Goal: Information Seeking & Learning: Learn about a topic

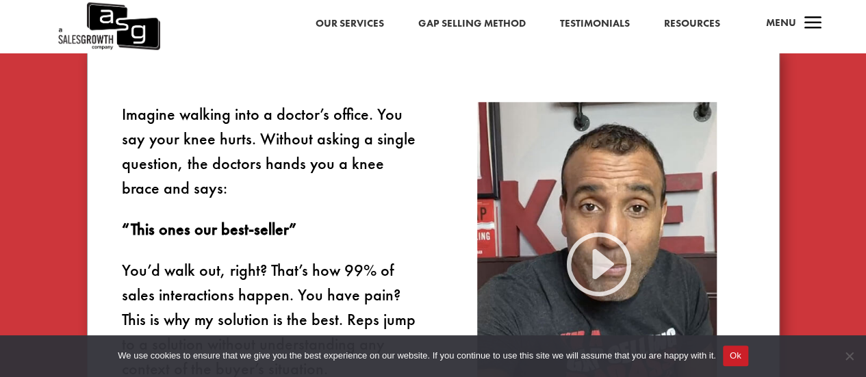
scroll to position [753, 0]
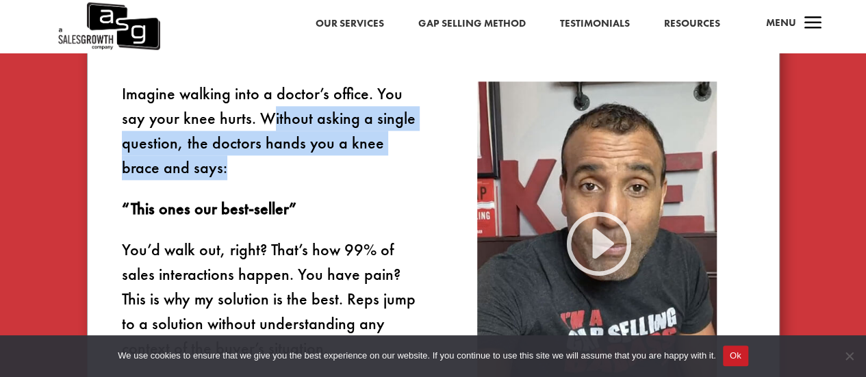
drag, startPoint x: 265, startPoint y: 112, endPoint x: 333, endPoint y: 172, distance: 91.2
click at [333, 172] on p "Imagine walking into a doctor’s office. You say your knee hurts. Without asking…" at bounding box center [269, 138] width 294 height 115
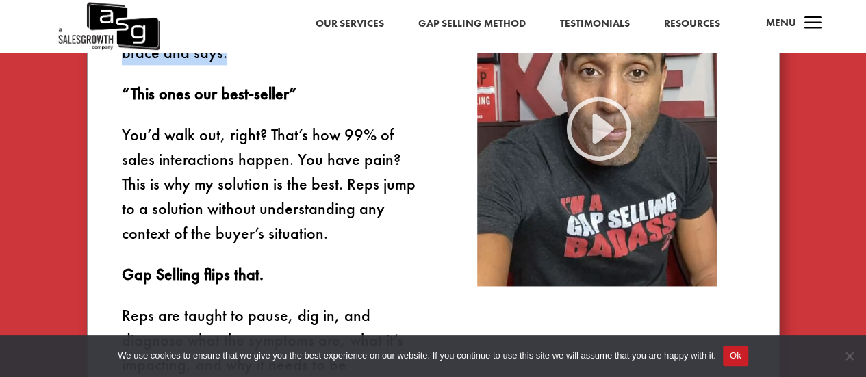
scroll to position [890, 0]
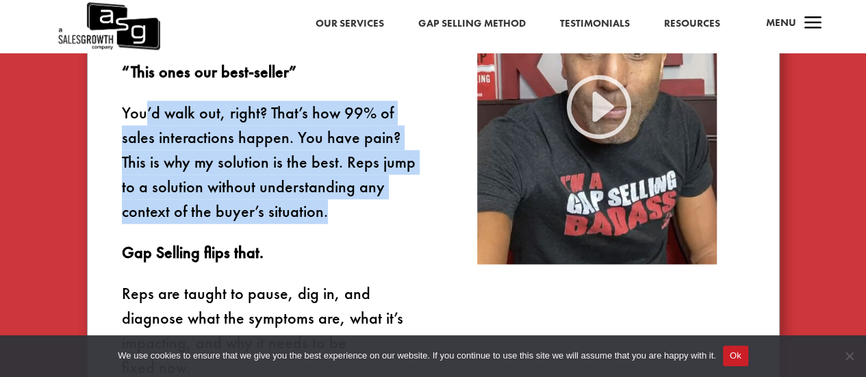
drag, startPoint x: 148, startPoint y: 113, endPoint x: 334, endPoint y: 212, distance: 210.7
click at [334, 212] on p "You’d walk out, right? That’s how 99% of sales interactions happen. You have pa…" at bounding box center [269, 171] width 294 height 140
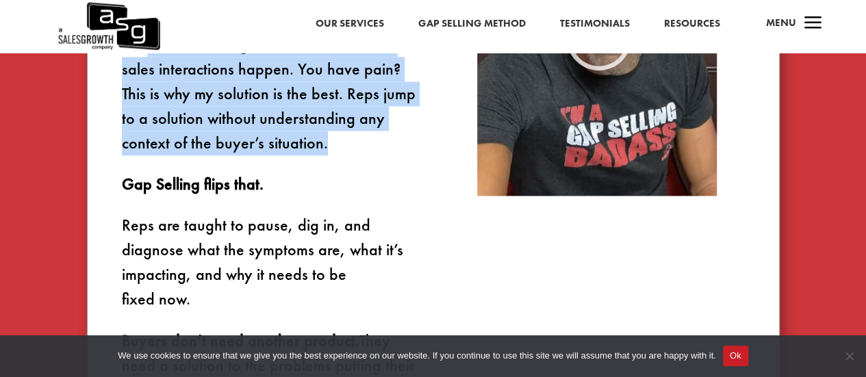
scroll to position [1027, 0]
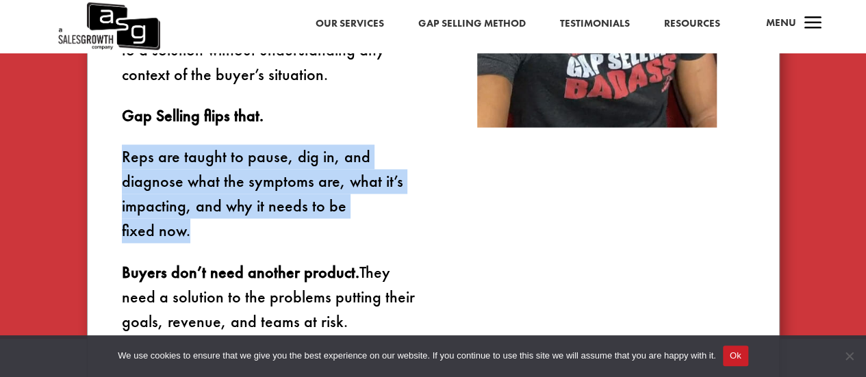
drag, startPoint x: 119, startPoint y: 158, endPoint x: 419, endPoint y: 199, distance: 302.7
click at [419, 199] on div "Imagine walking into a doctor’s office. You say your knee hurts. Without asking…" at bounding box center [433, 70] width 693 height 631
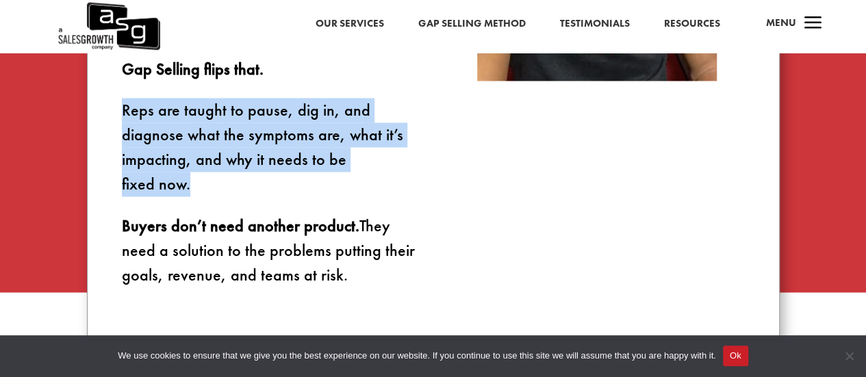
scroll to position [1095, 0]
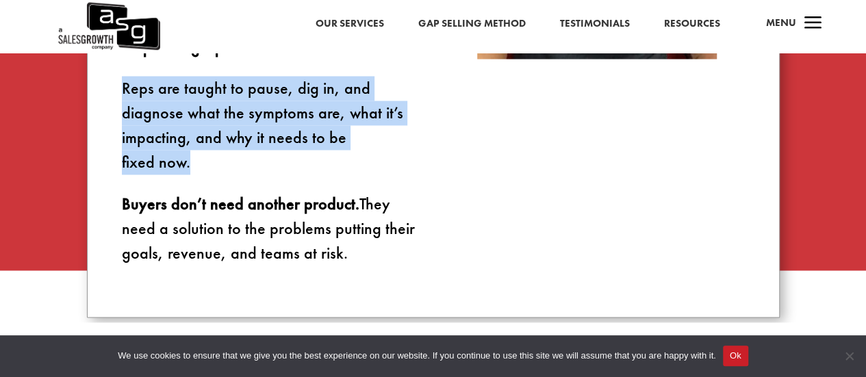
drag, startPoint x: 236, startPoint y: 214, endPoint x: 366, endPoint y: 233, distance: 132.2
click at [366, 233] on p "Buyers don’t need another product. They need a solution to the problems putting…" at bounding box center [269, 228] width 294 height 74
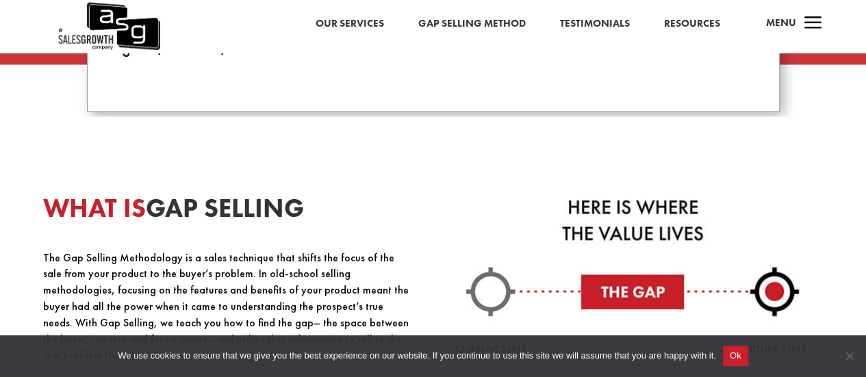
scroll to position [1369, 0]
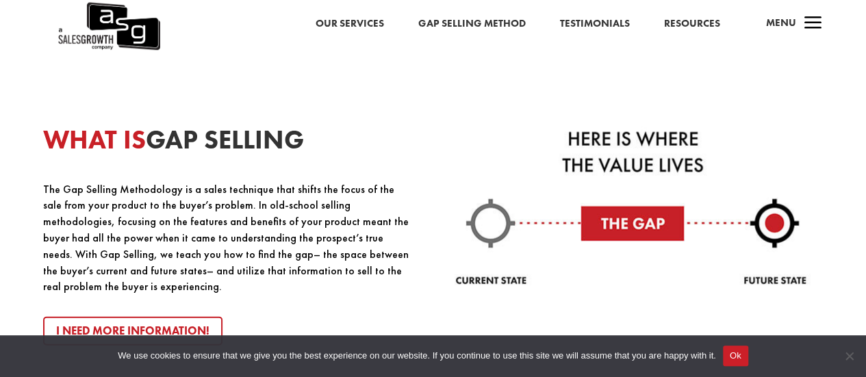
click at [820, 147] on div at bounding box center [639, 209] width 368 height 165
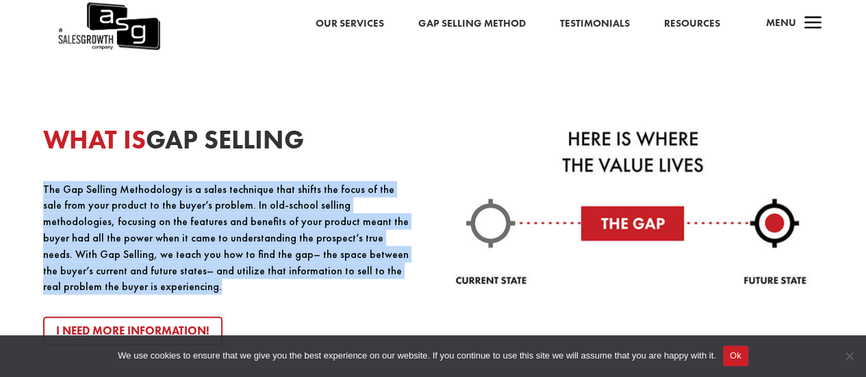
drag, startPoint x: 44, startPoint y: 162, endPoint x: 141, endPoint y: 270, distance: 145.4
click at [141, 270] on p "The Gap Selling Methodology is a sales technique that shifts the focus of the s…" at bounding box center [227, 238] width 368 height 114
copy p "The Gap Selling Methodology is a sales technique that shifts the focus of the s…"
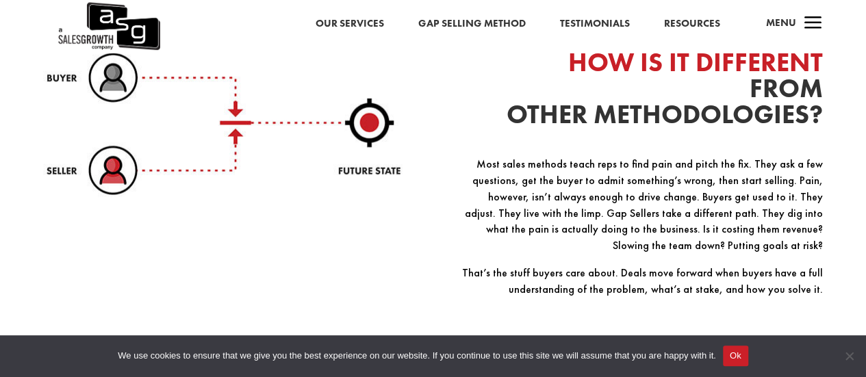
scroll to position [1780, 0]
